Goal: Check status: Check status

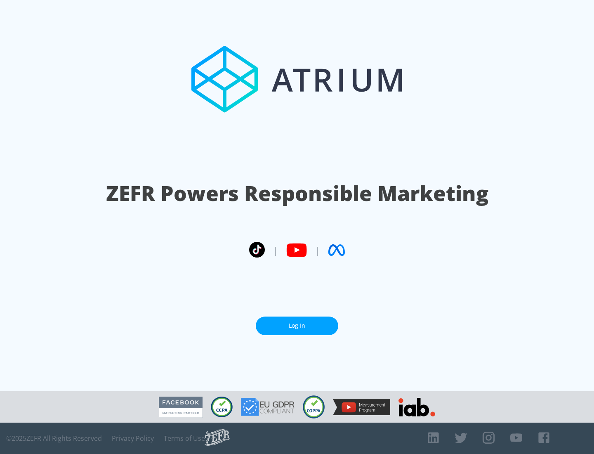
click at [297, 325] on link "Log In" at bounding box center [297, 325] width 82 height 19
